Goal: Use online tool/utility: Utilize a website feature to perform a specific function

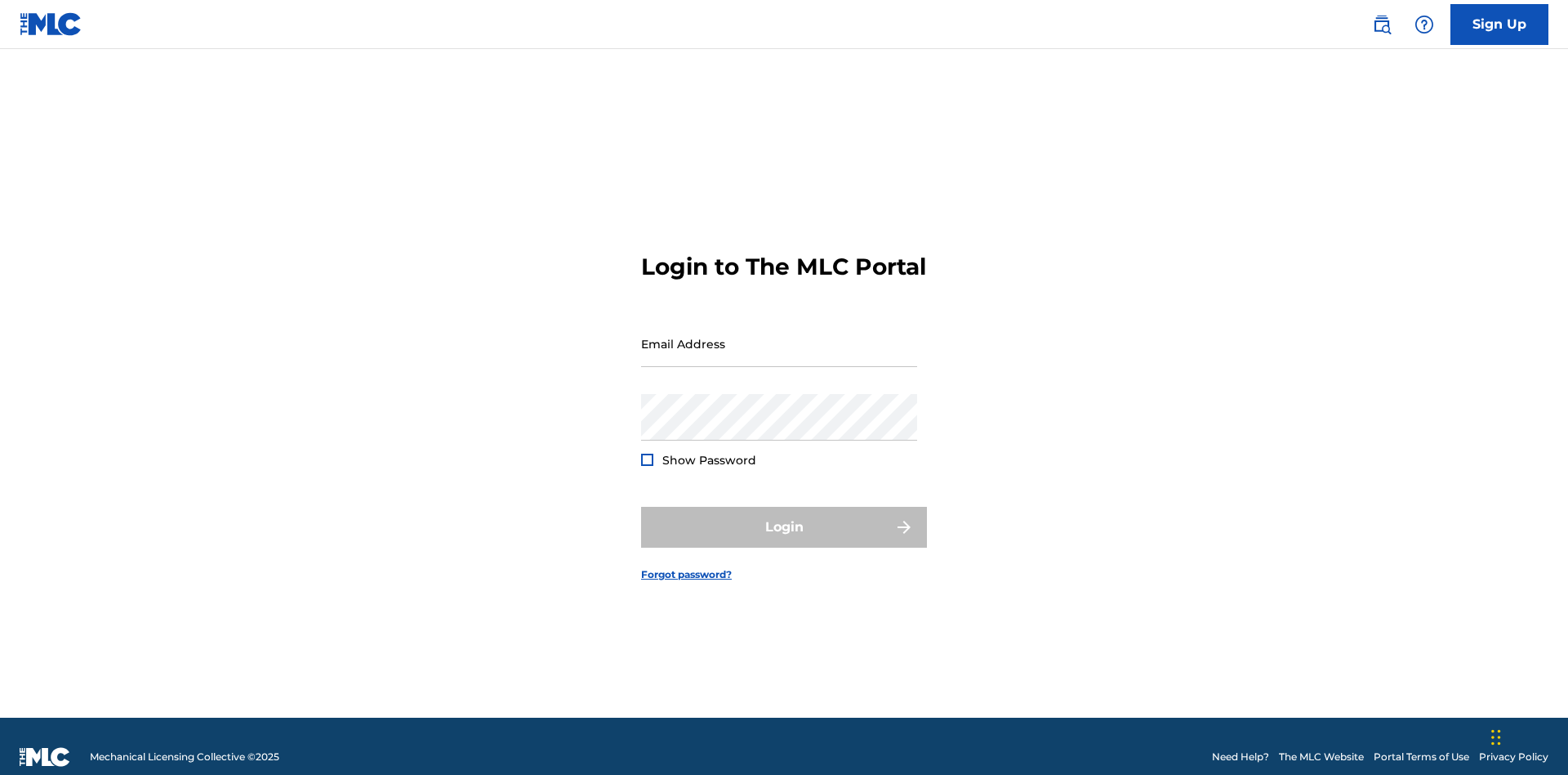
scroll to position [21, 0]
click at [779, 336] on input "Email Address" at bounding box center [779, 343] width 276 height 47
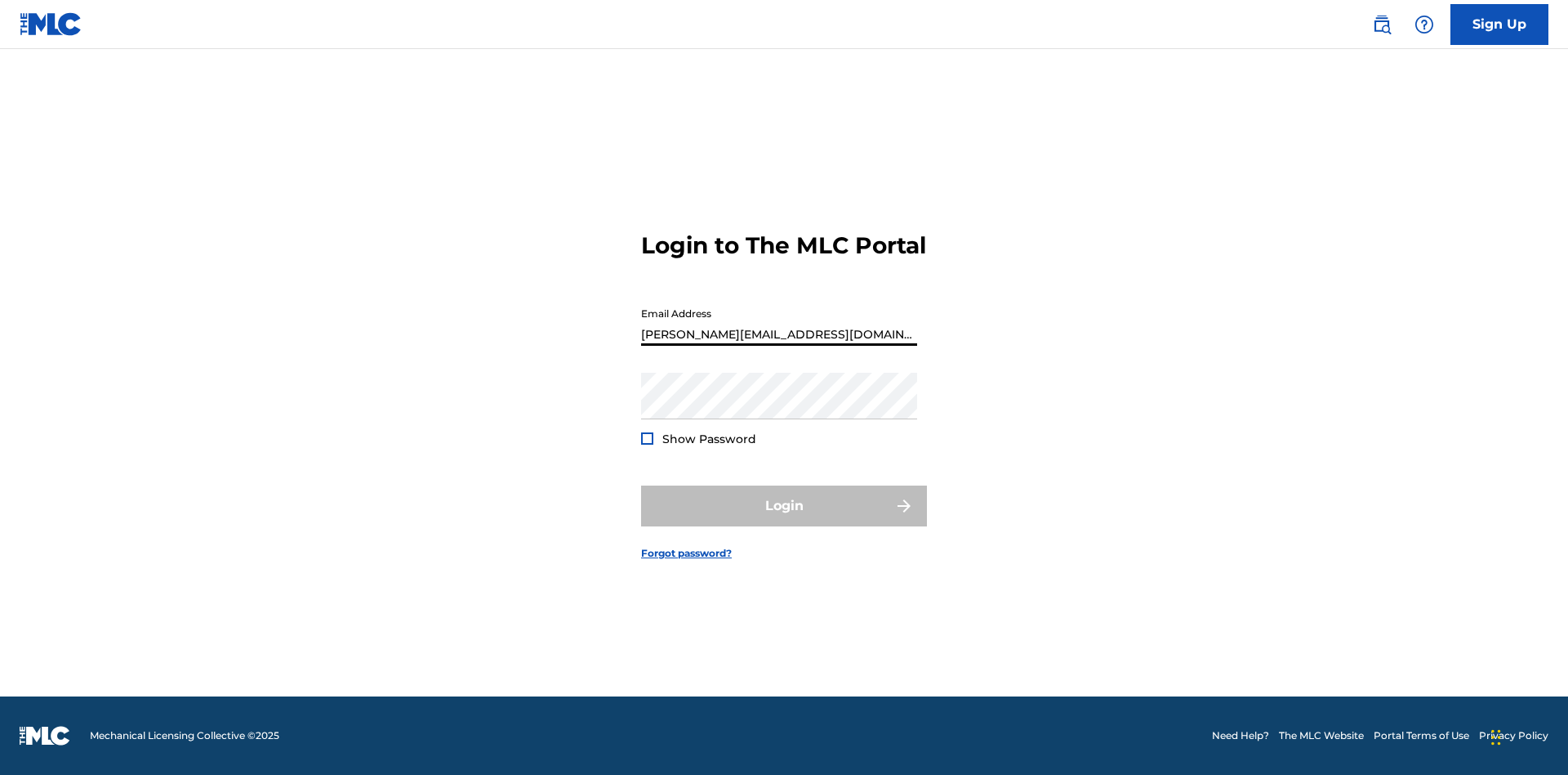
type input "Helena.Songwriter@gmail.com"
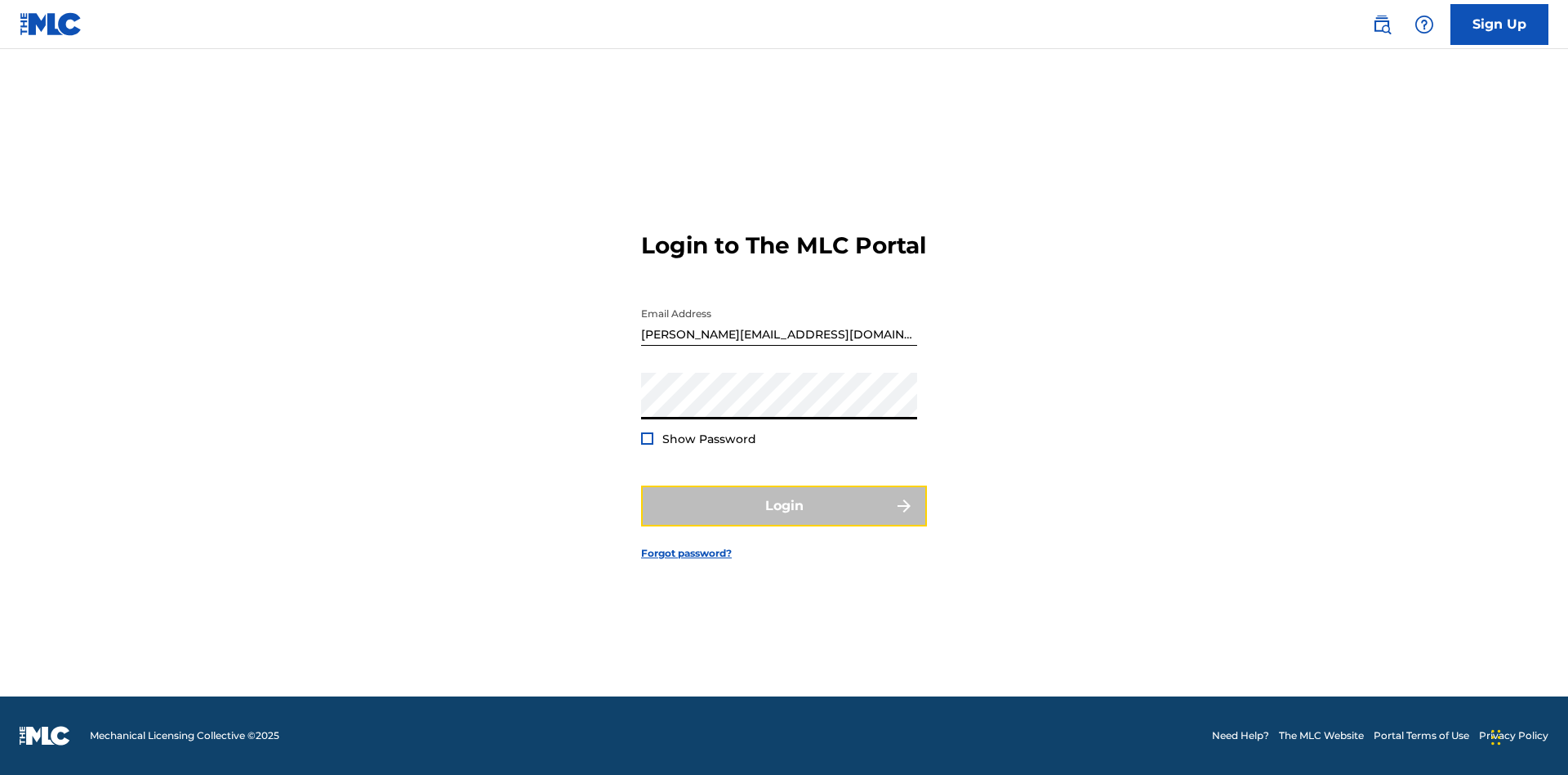
click at [784, 519] on button "Login" at bounding box center [784, 506] width 286 height 41
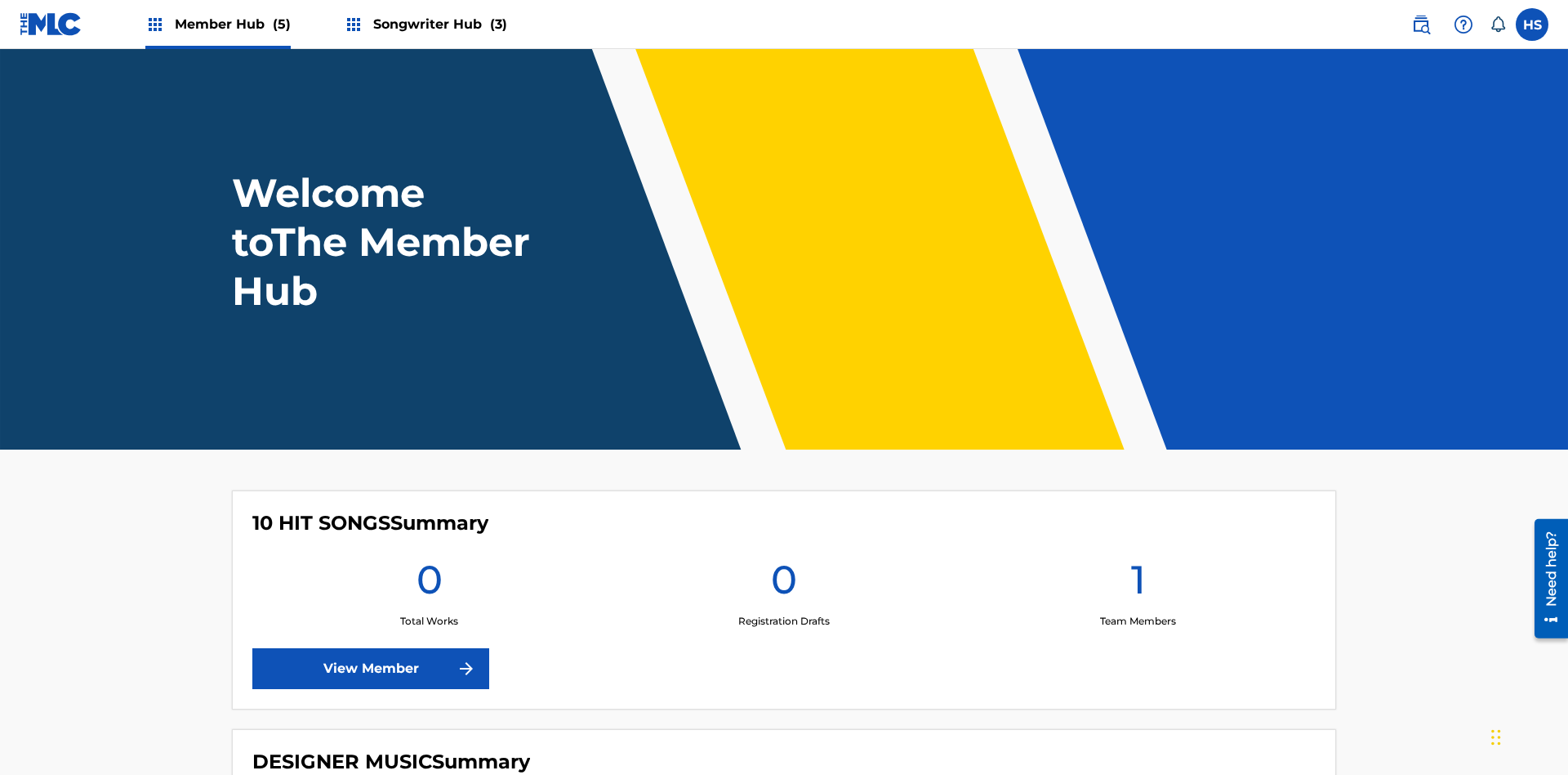
scroll to position [70, 0]
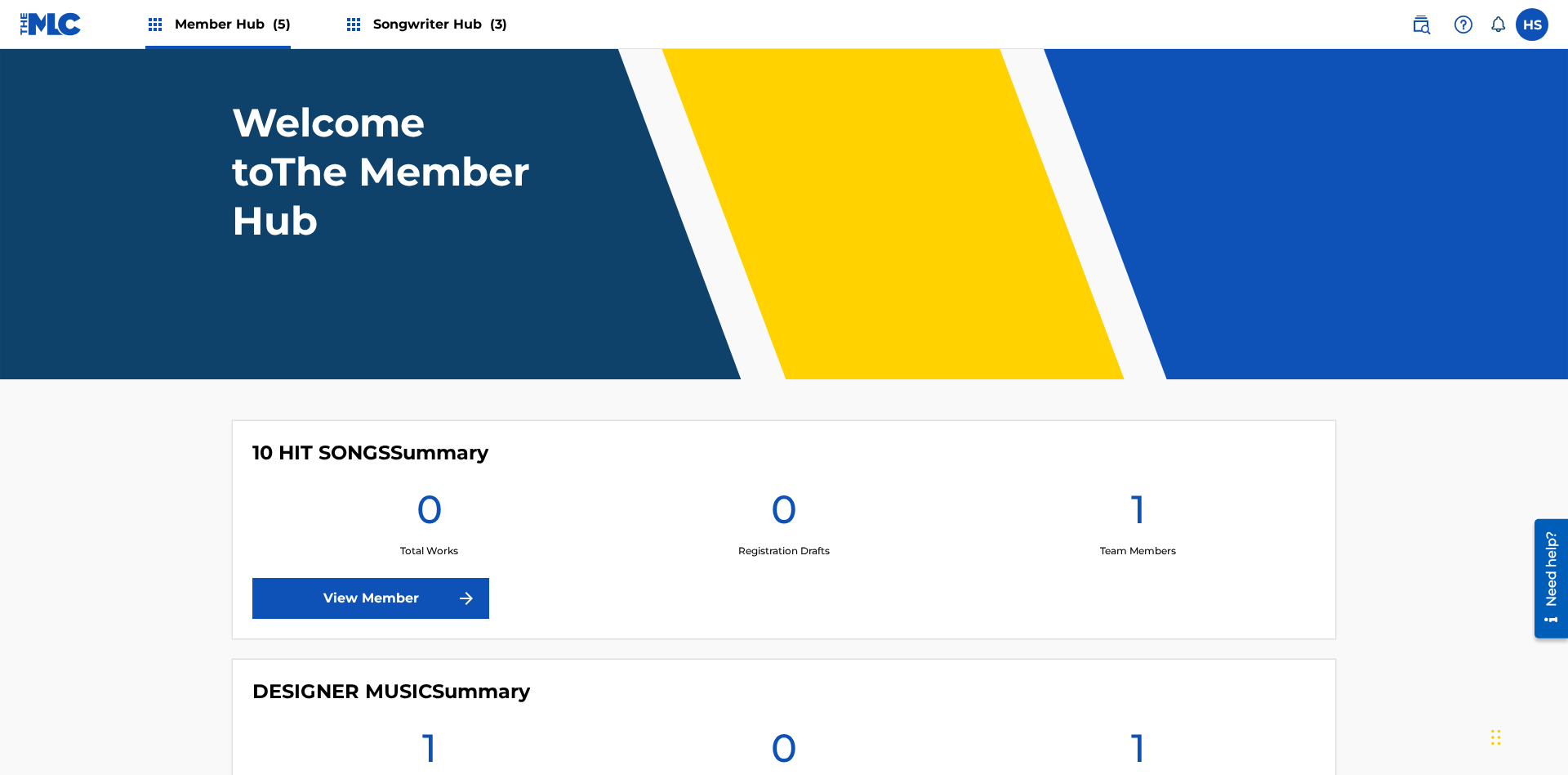
click at [438, 24] on span "Songwriter Hub (3)" at bounding box center [440, 24] width 134 height 19
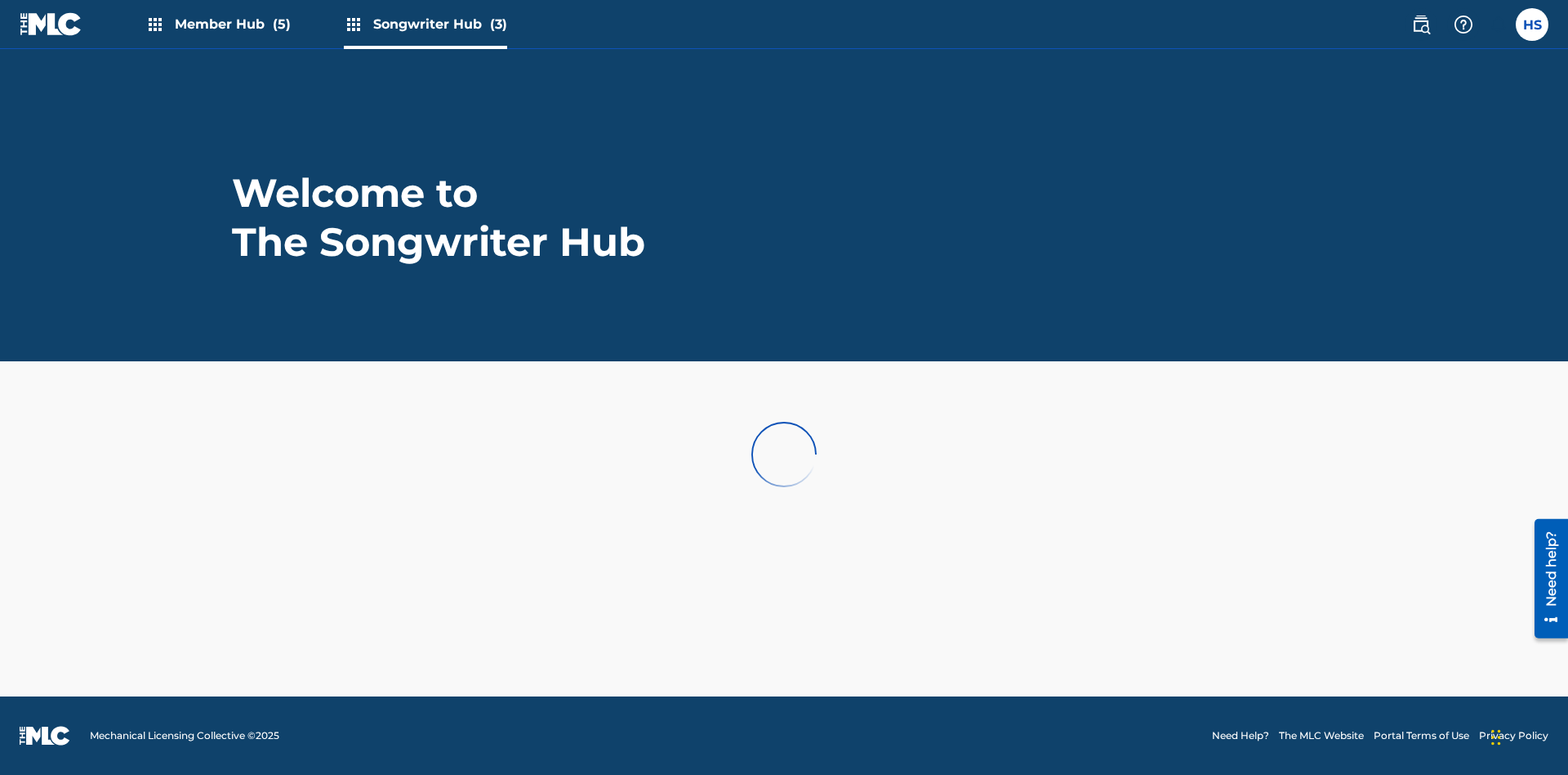
scroll to position [0, 0]
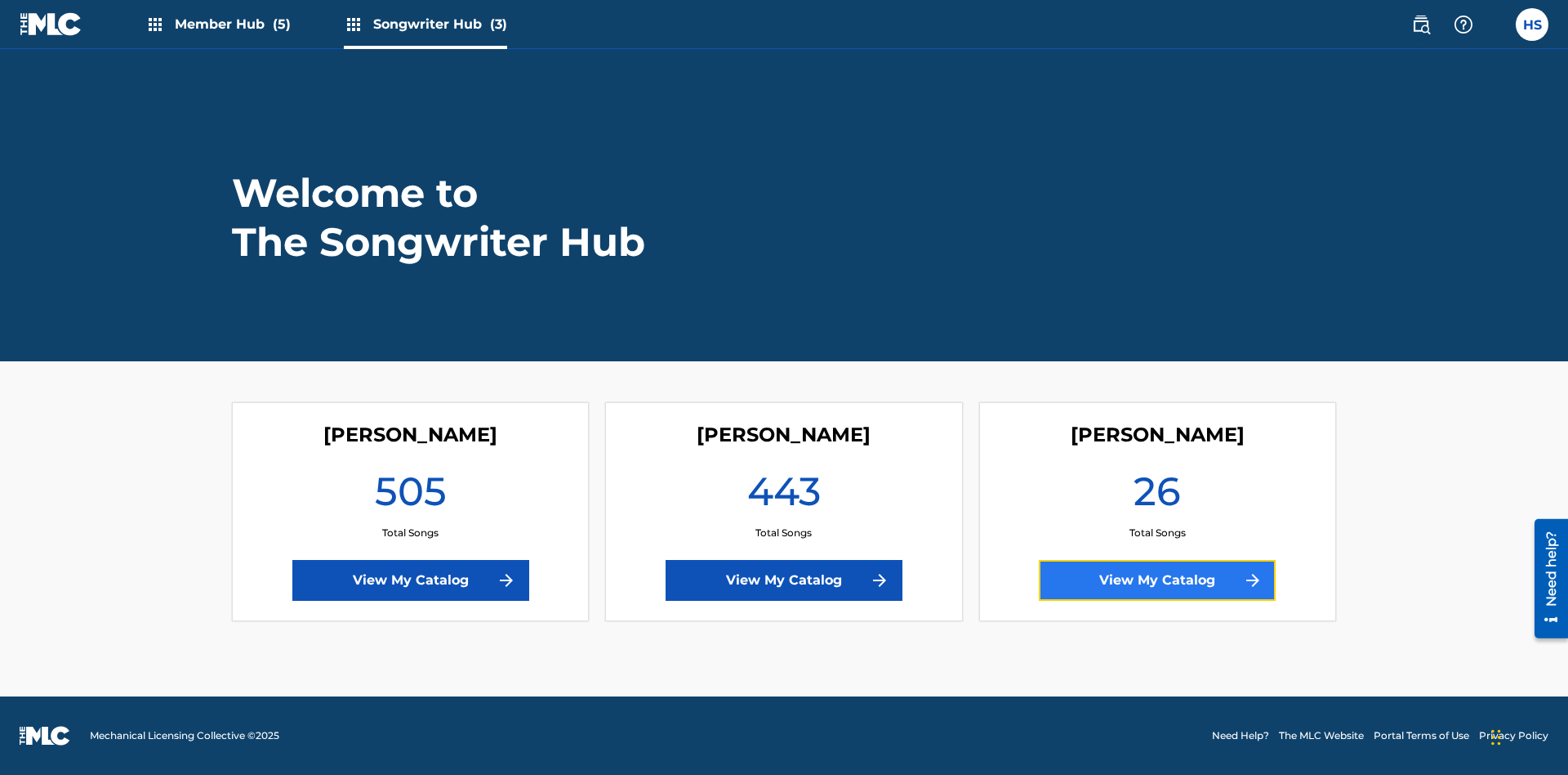
click at [1158, 580] on link "View My Catalog" at bounding box center [1158, 580] width 237 height 41
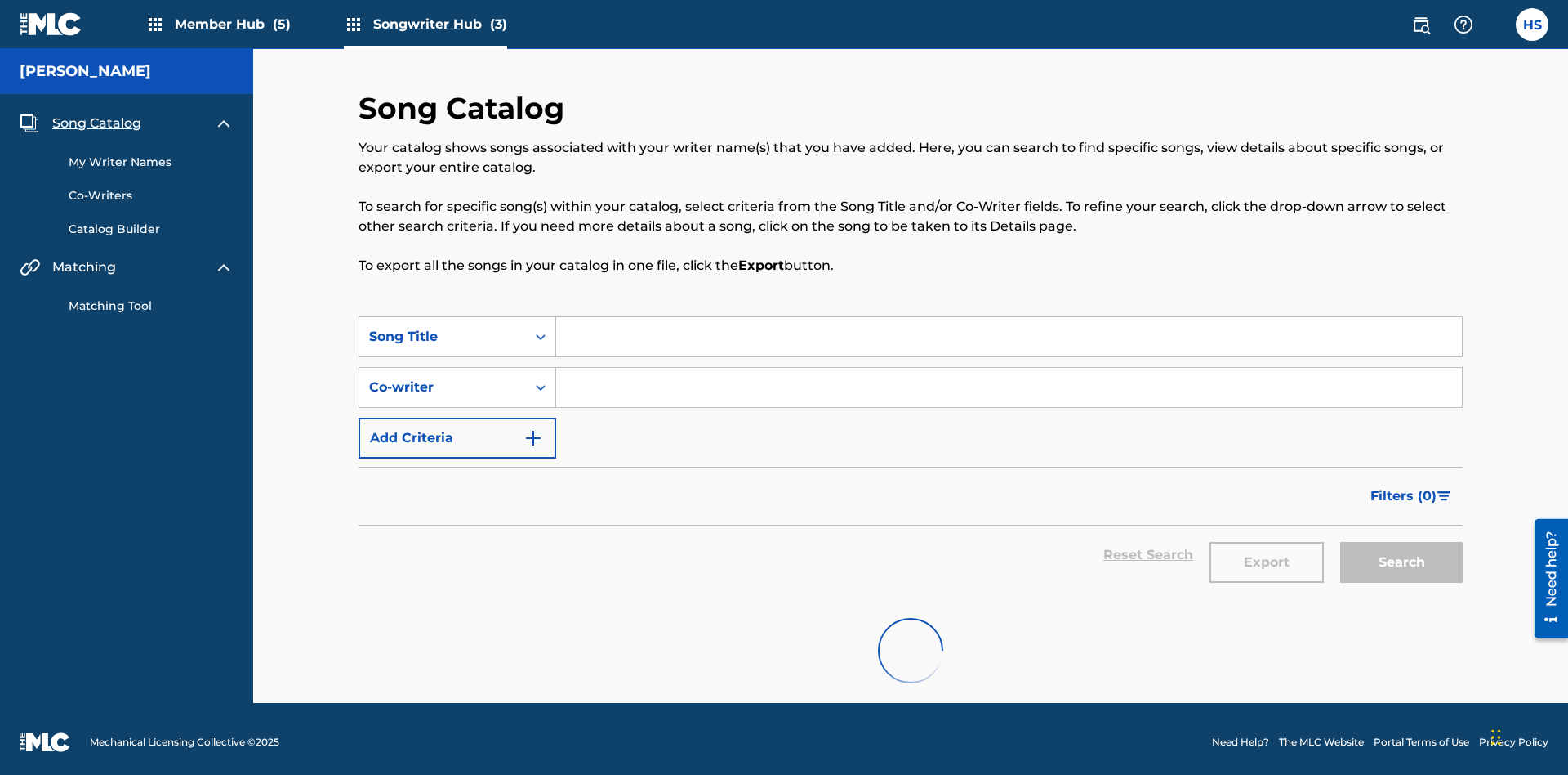
scroll to position [6, 0]
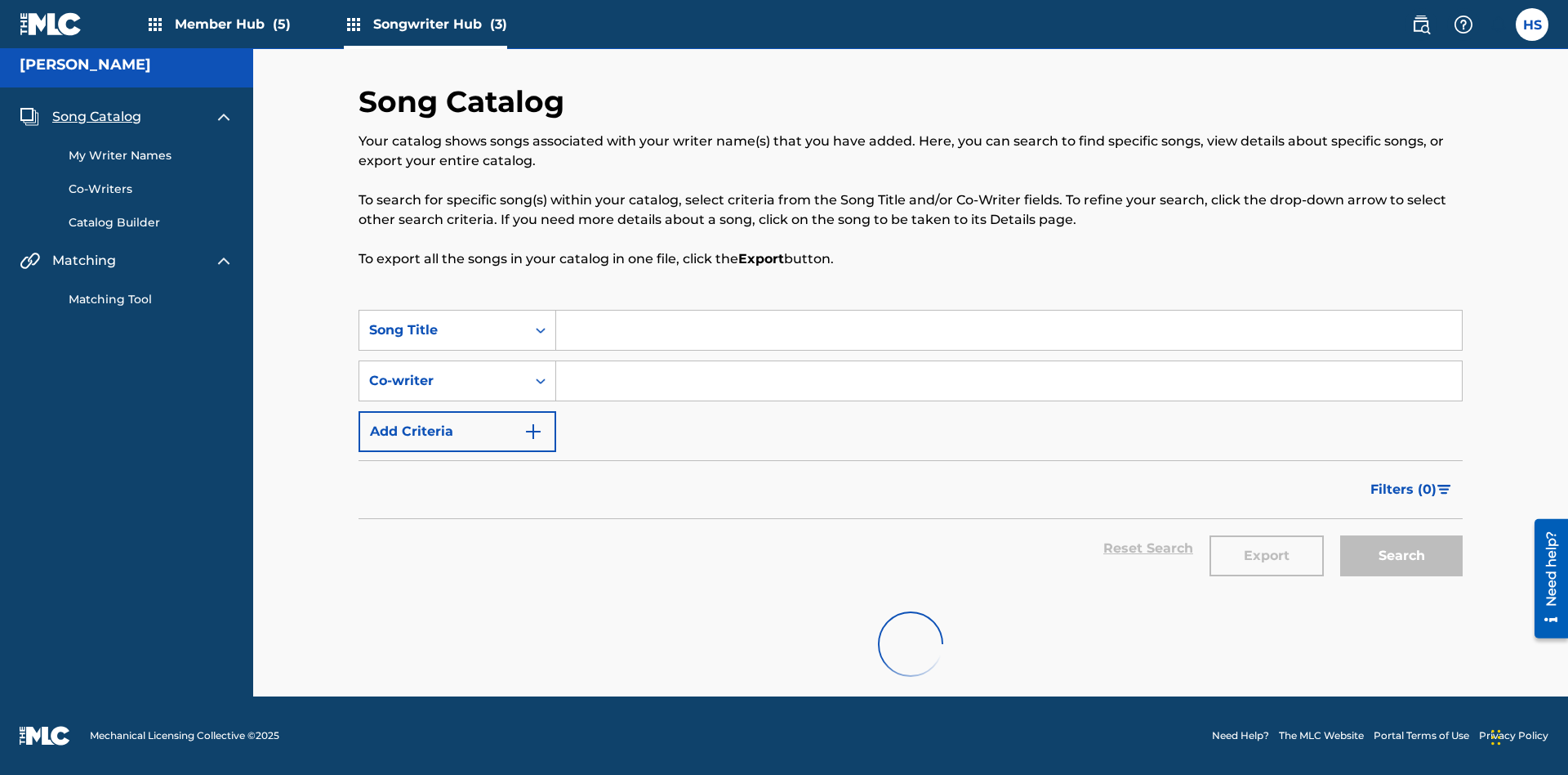
click at [151, 299] on link "Matching Tool" at bounding box center [151, 299] width 165 height 17
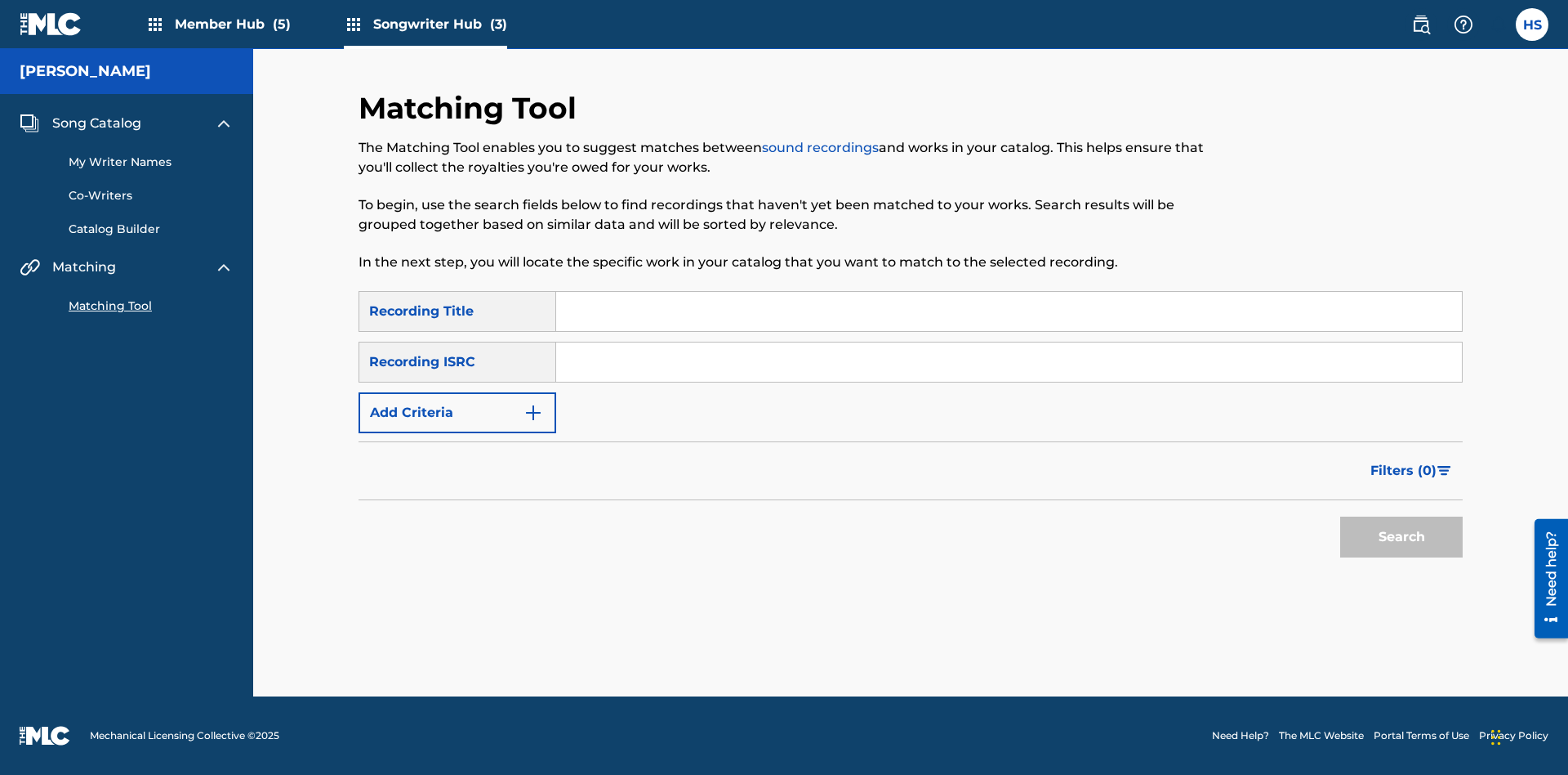
click at [1009, 311] on input "Search Form" at bounding box center [1009, 311] width 906 height 39
type input "The"
click at [1402, 537] on button "Search" at bounding box center [1402, 537] width 123 height 41
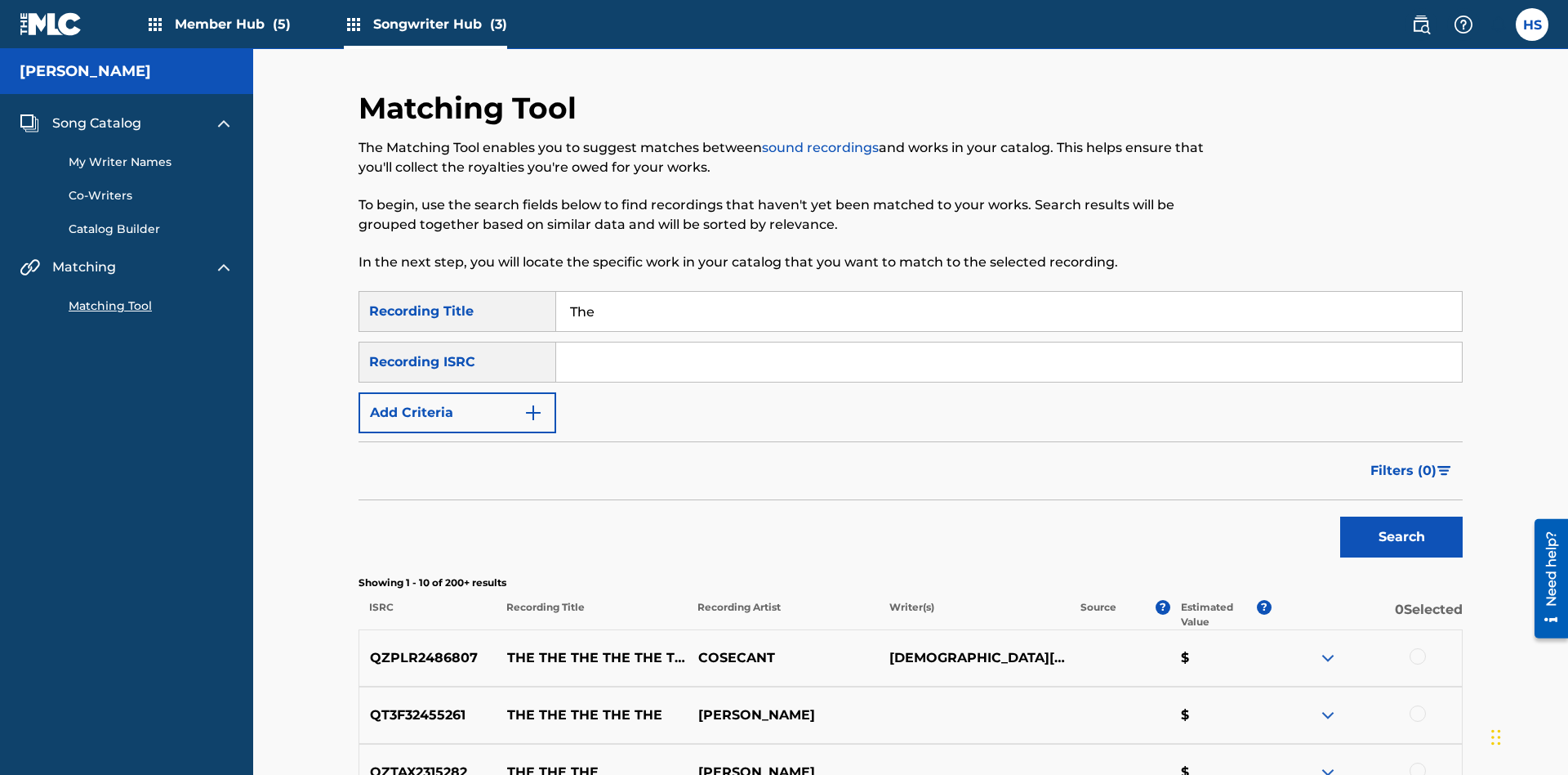
click at [1009, 292] on input "The" at bounding box center [1009, 311] width 906 height 39
click at [1009, 342] on input "Search Form" at bounding box center [1009, 362] width 906 height 39
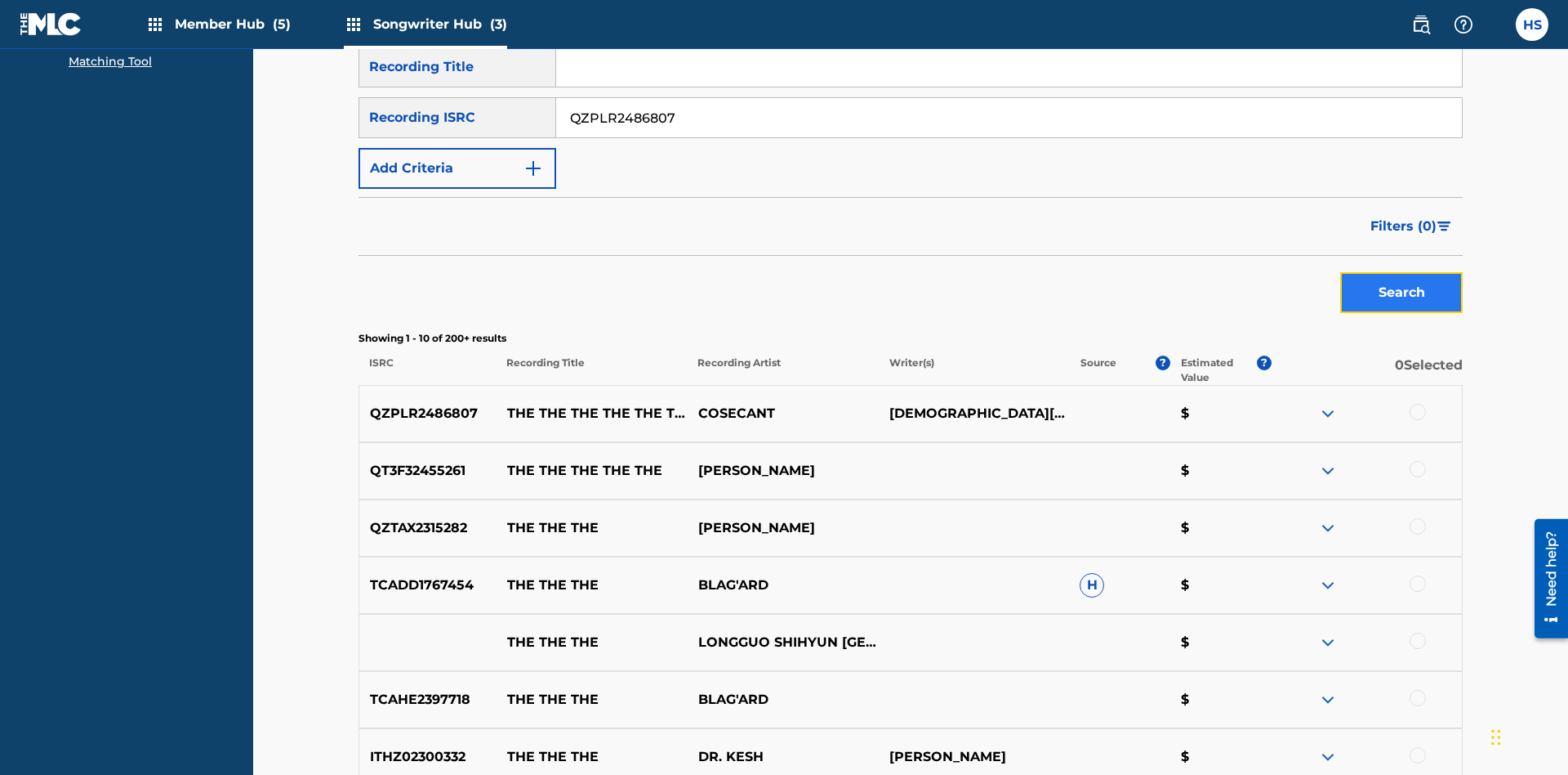
click at [1402, 272] on button "Search" at bounding box center [1402, 293] width 123 height 41
